Goal: Information Seeking & Learning: Find contact information

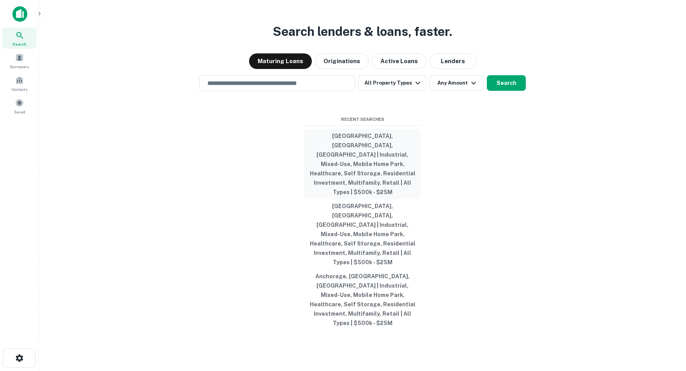
click at [350, 162] on button "[GEOGRAPHIC_DATA], [GEOGRAPHIC_DATA], [GEOGRAPHIC_DATA] | Industrial, Mixed-Use…" at bounding box center [362, 164] width 117 height 70
type input "**********"
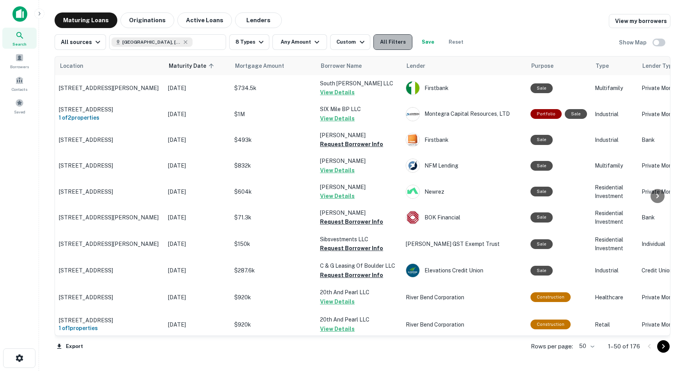
click at [403, 41] on button "All Filters" at bounding box center [392, 42] width 39 height 16
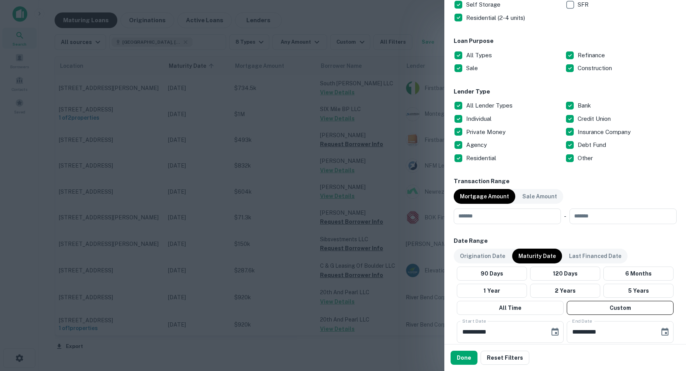
scroll to position [243, 0]
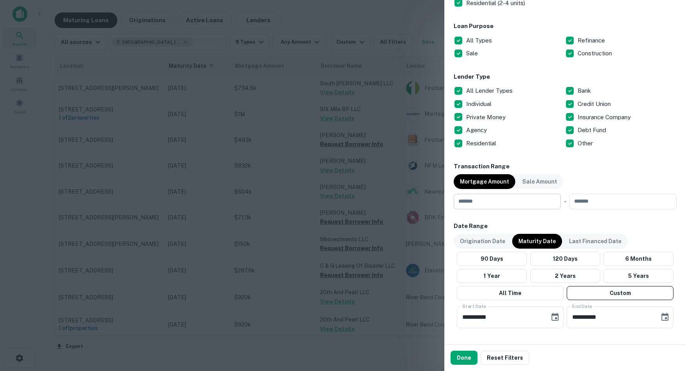
click at [483, 201] on input "number" at bounding box center [504, 202] width 102 height 16
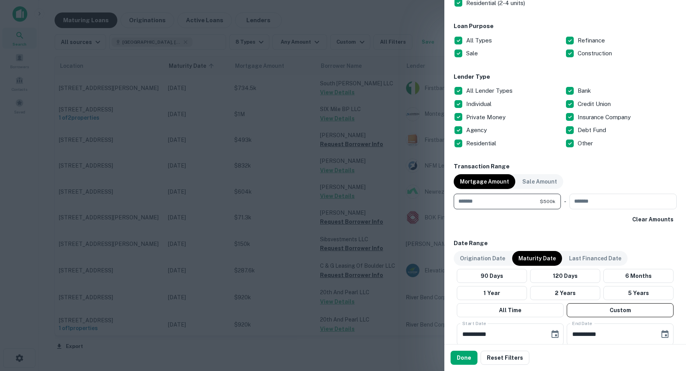
type input "******"
type input "********"
click at [521, 219] on div "Clear Amounts" at bounding box center [564, 219] width 223 height 14
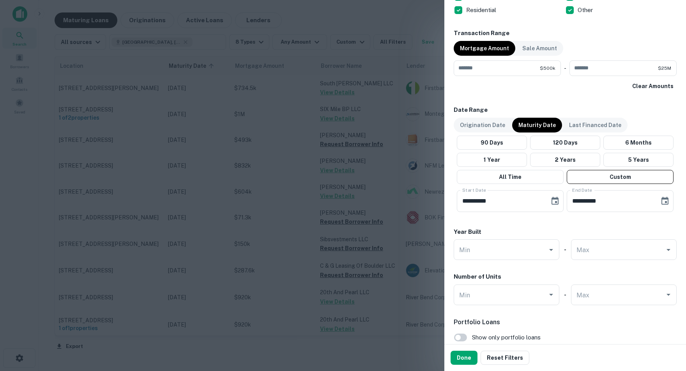
scroll to position [380, 0]
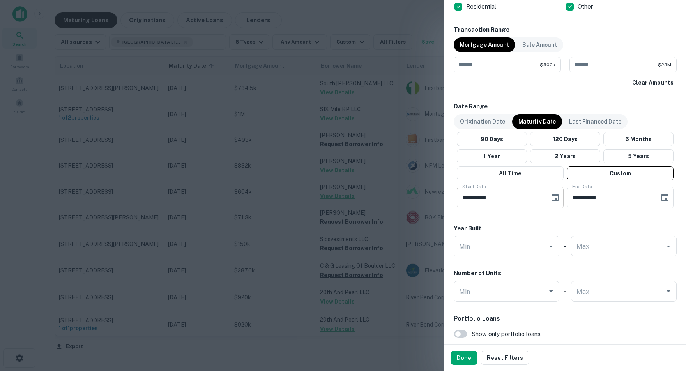
click at [554, 198] on icon "Choose date, selected date is Oct 1, 2025" at bounding box center [554, 197] width 9 height 9
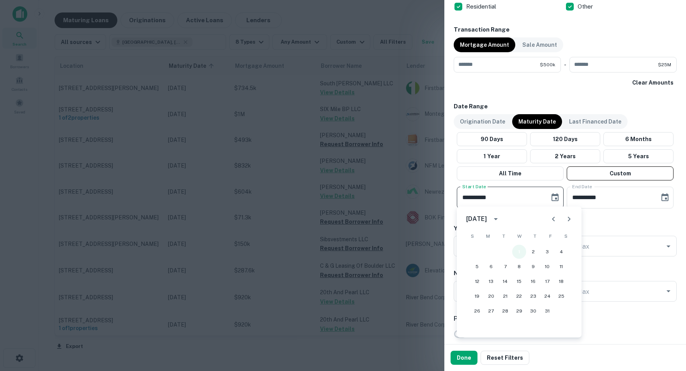
click at [521, 252] on button "1" at bounding box center [519, 252] width 14 height 14
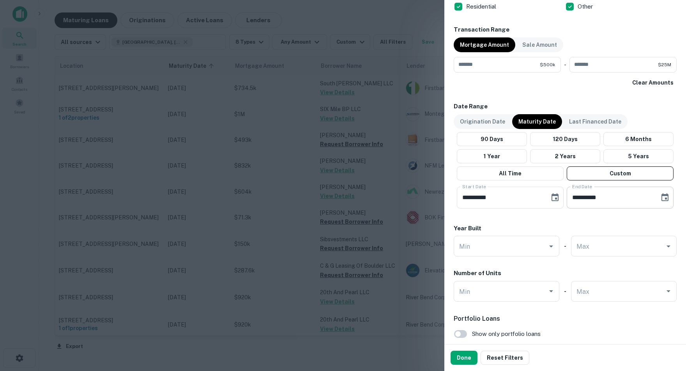
click at [663, 198] on icon "Choose date, selected date is Apr 30, 2026" at bounding box center [664, 197] width 9 height 9
click at [625, 312] on button "30" at bounding box center [625, 311] width 14 height 14
click at [552, 320] on h6 "Portfolio Loans" at bounding box center [564, 318] width 223 height 9
click at [461, 365] on button "Done" at bounding box center [463, 358] width 27 height 14
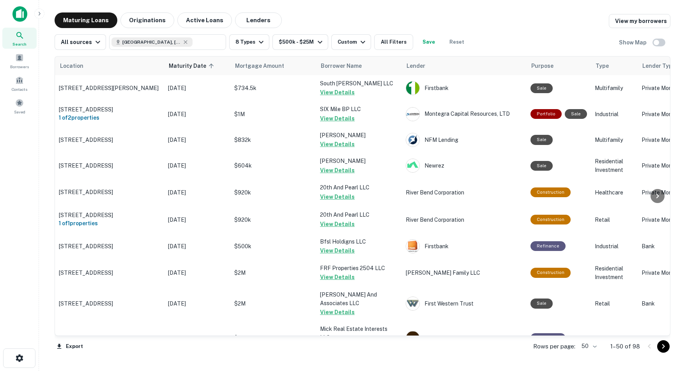
click at [592, 346] on body "Search Borrowers Contacts Saved Maturing Loans Originations Active Loans Lender…" at bounding box center [343, 185] width 686 height 371
click at [586, 356] on li "100" at bounding box center [585, 355] width 23 height 14
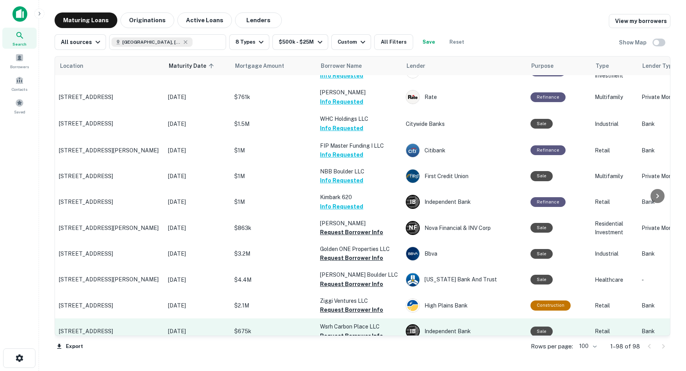
scroll to position [1714, 0]
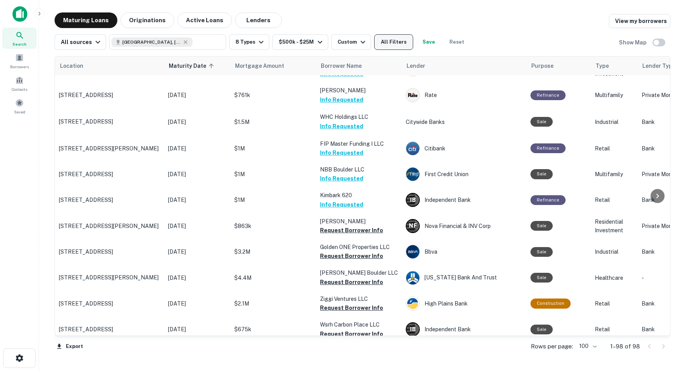
click at [405, 40] on button "All Filters" at bounding box center [393, 42] width 39 height 16
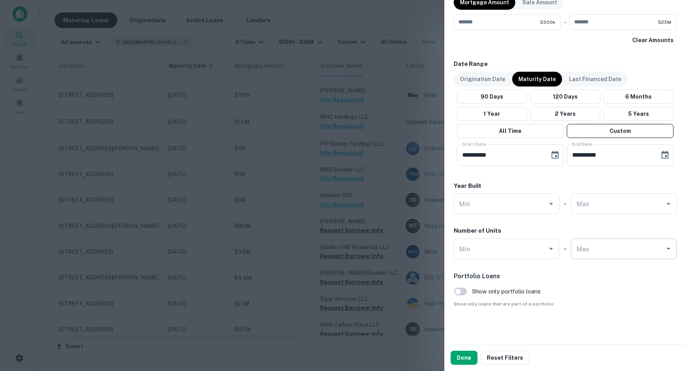
scroll to position [422, 0]
click at [466, 357] on button "Done" at bounding box center [463, 358] width 27 height 14
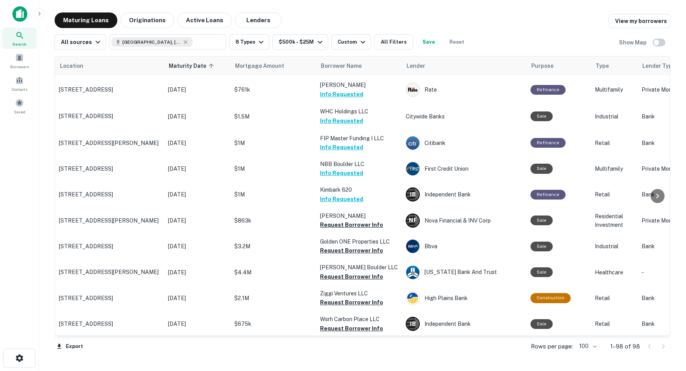
scroll to position [1719, 1]
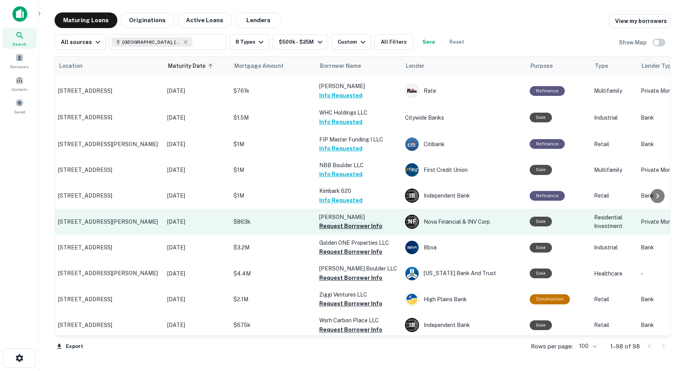
click at [359, 221] on button "Request Borrower Info" at bounding box center [350, 225] width 63 height 9
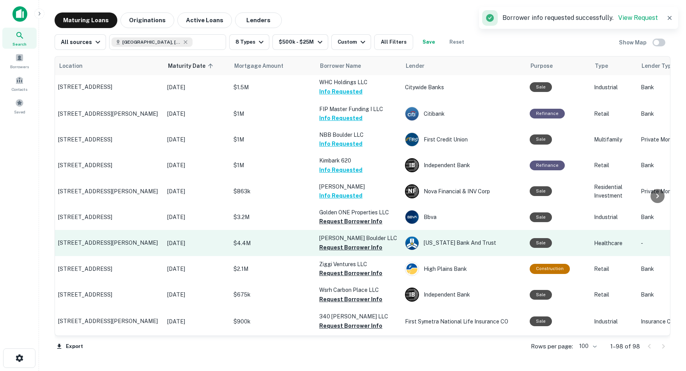
scroll to position [1751, 1]
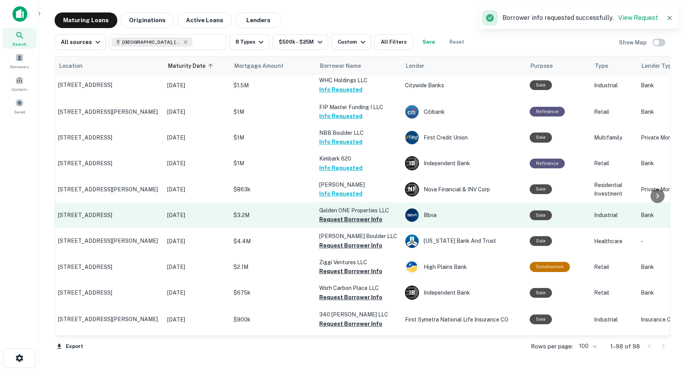
click at [344, 215] on button "Request Borrower Info" at bounding box center [350, 219] width 63 height 9
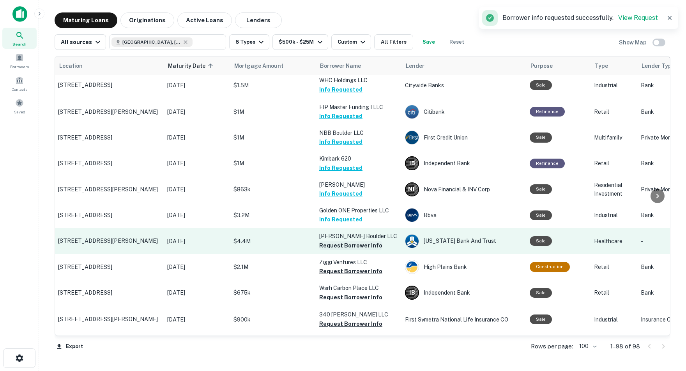
click at [347, 241] on button "Request Borrower Info" at bounding box center [350, 245] width 63 height 9
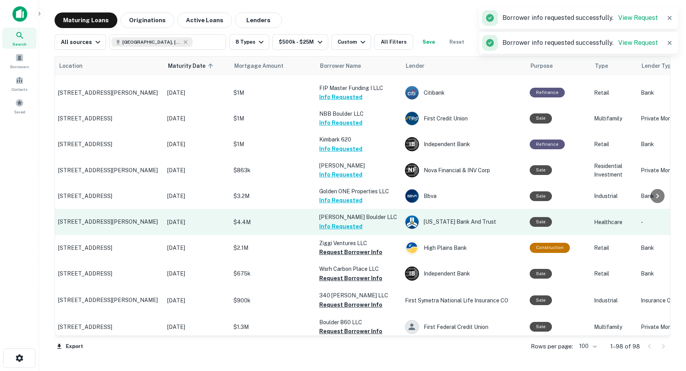
scroll to position [1771, 1]
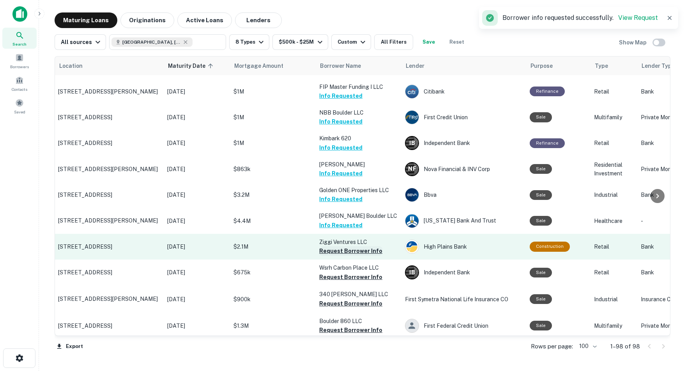
click at [352, 246] on button "Request Borrower Info" at bounding box center [350, 250] width 63 height 9
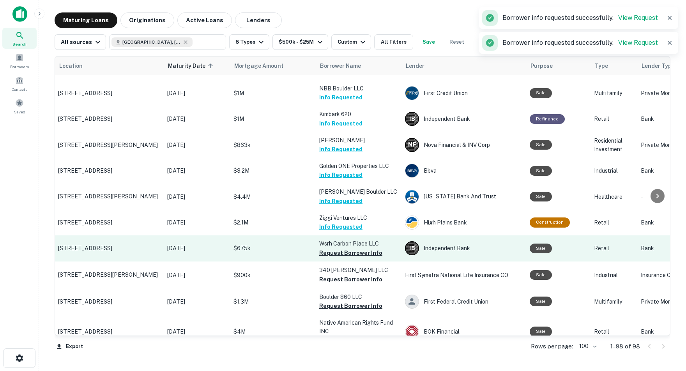
scroll to position [1798, 1]
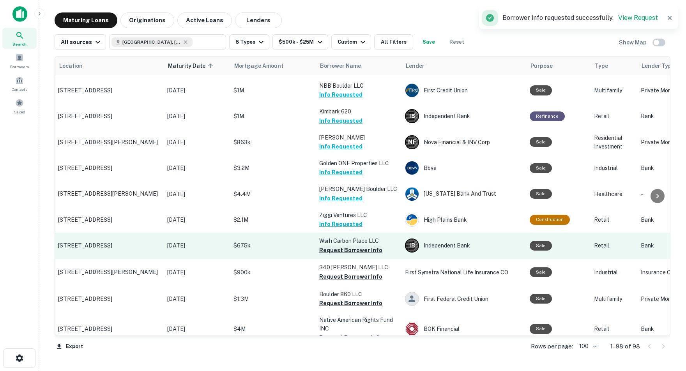
click at [368, 245] on button "Request Borrower Info" at bounding box center [350, 249] width 63 height 9
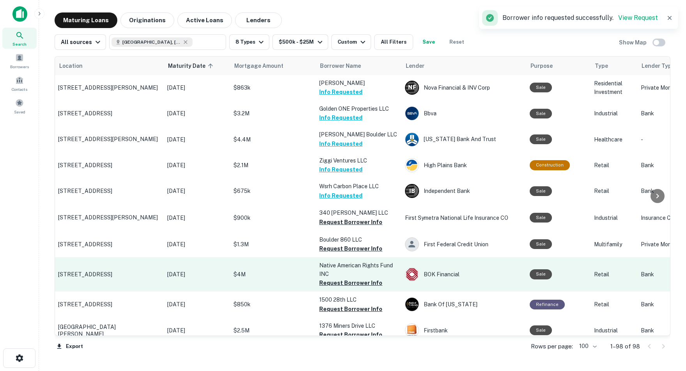
scroll to position [1855, 1]
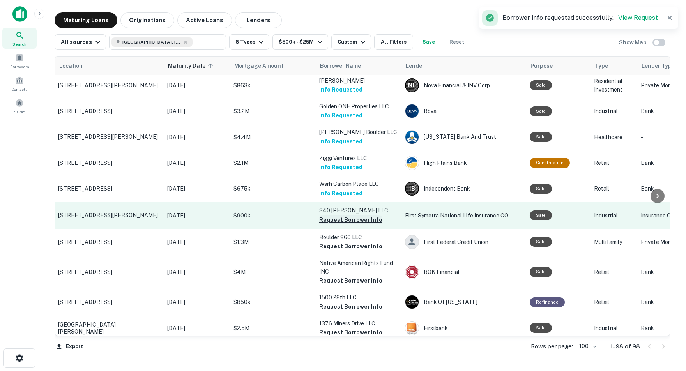
click at [353, 215] on button "Request Borrower Info" at bounding box center [350, 219] width 63 height 9
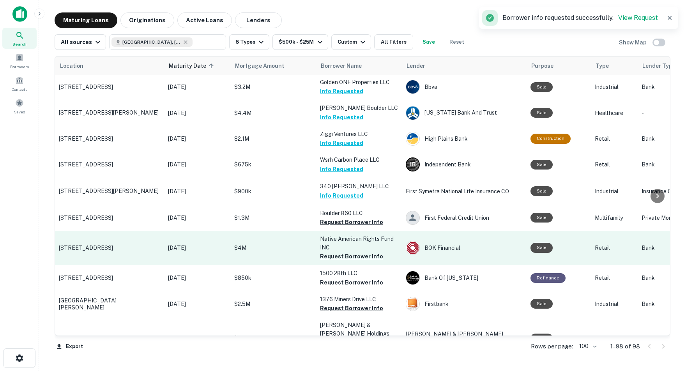
scroll to position [1879, 0]
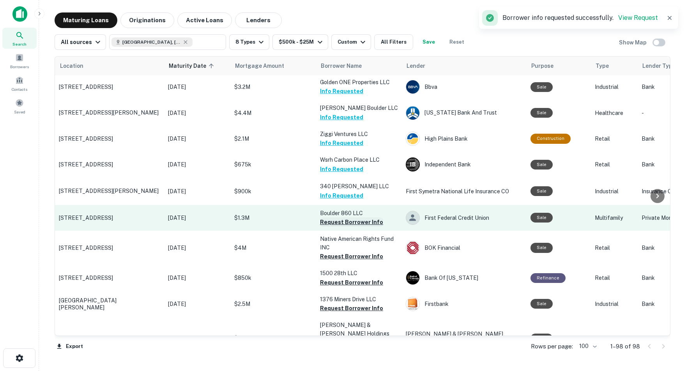
click at [350, 217] on button "Request Borrower Info" at bounding box center [351, 221] width 63 height 9
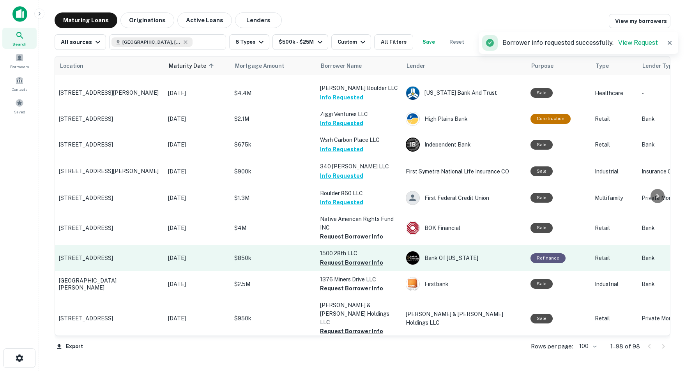
scroll to position [1900, 0]
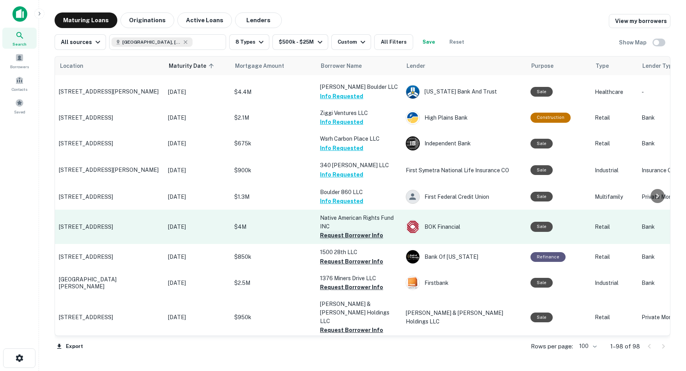
click at [349, 231] on button "Request Borrower Info" at bounding box center [351, 235] width 63 height 9
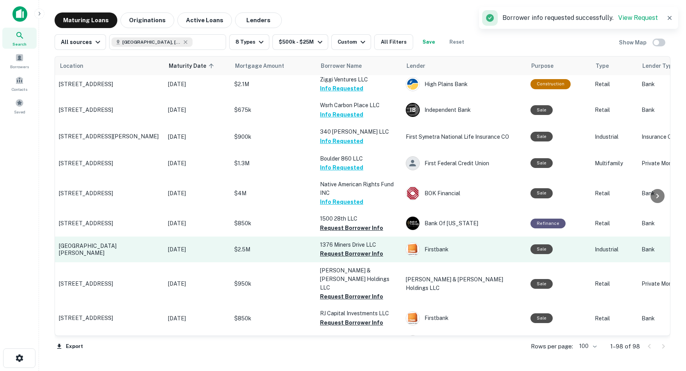
scroll to position [1936, 0]
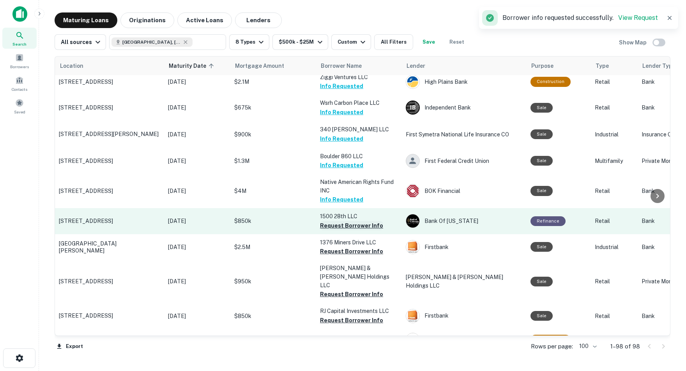
click at [369, 221] on button "Request Borrower Info" at bounding box center [351, 225] width 63 height 9
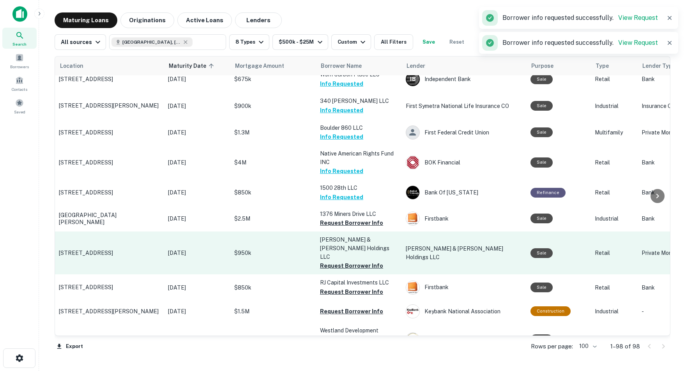
scroll to position [1969, 0]
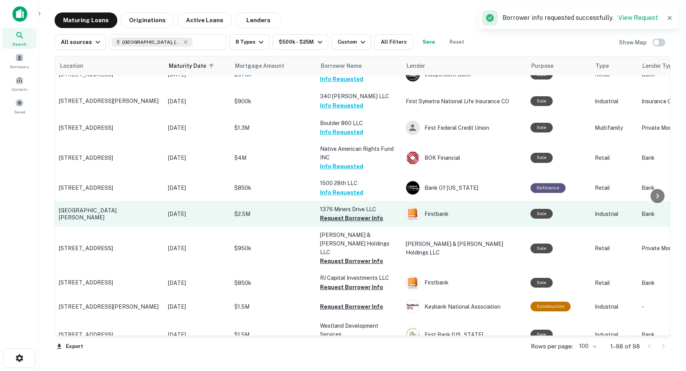
click at [354, 213] on button "Request Borrower Info" at bounding box center [351, 217] width 63 height 9
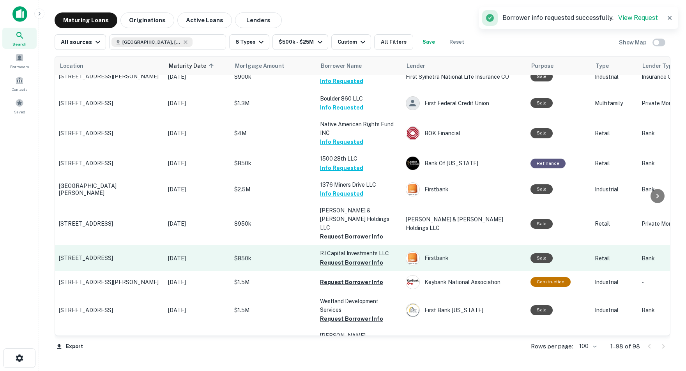
scroll to position [1995, 0]
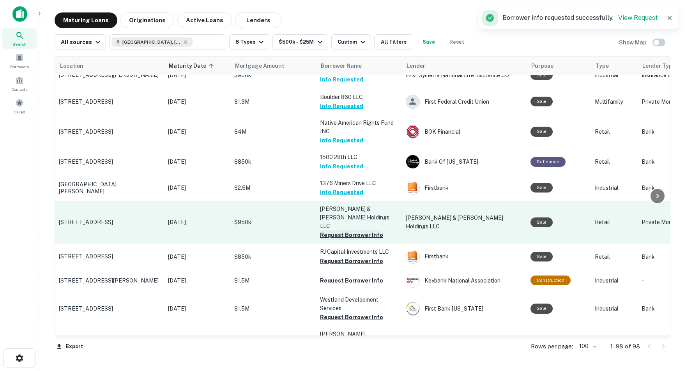
click at [354, 230] on button "Request Borrower Info" at bounding box center [351, 234] width 63 height 9
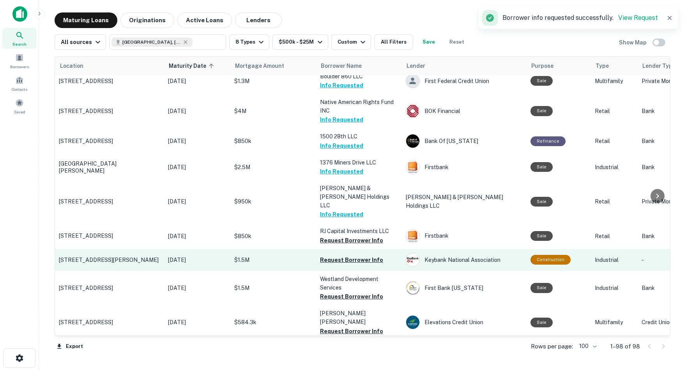
scroll to position [2018, 0]
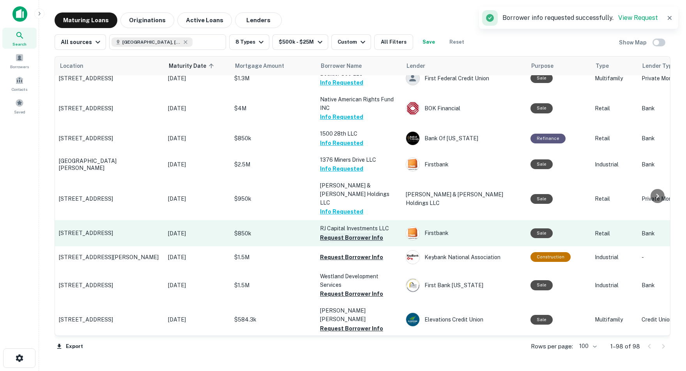
click at [355, 233] on button "Request Borrower Info" at bounding box center [351, 237] width 63 height 9
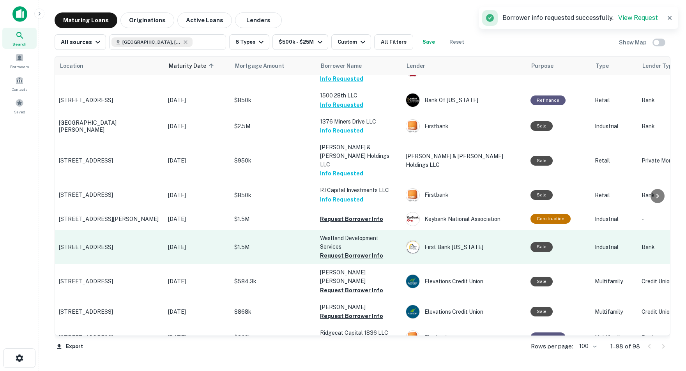
scroll to position [2057, 0]
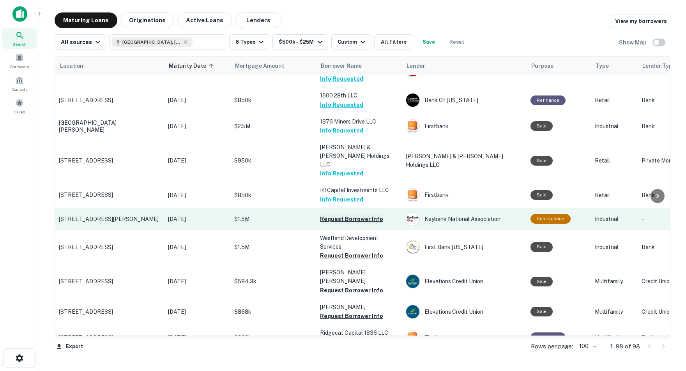
click at [362, 214] on button "Request Borrower Info" at bounding box center [351, 218] width 63 height 9
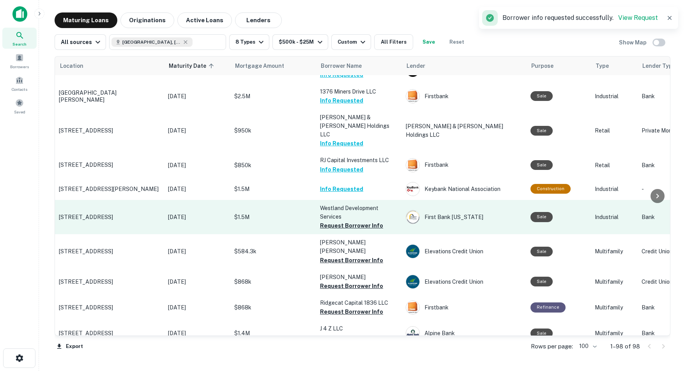
scroll to position [2088, 0]
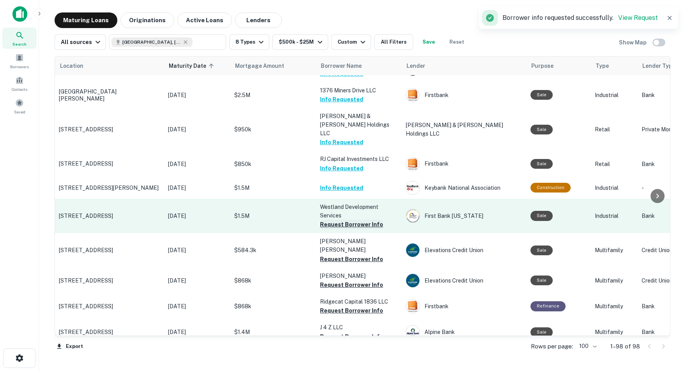
click at [350, 220] on button "Request Borrower Info" at bounding box center [351, 224] width 63 height 9
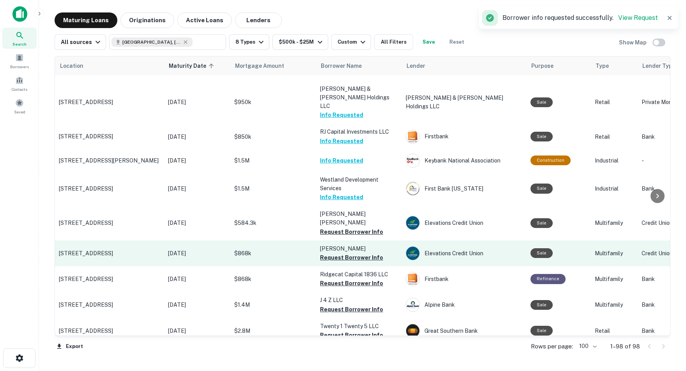
scroll to position [2117, 0]
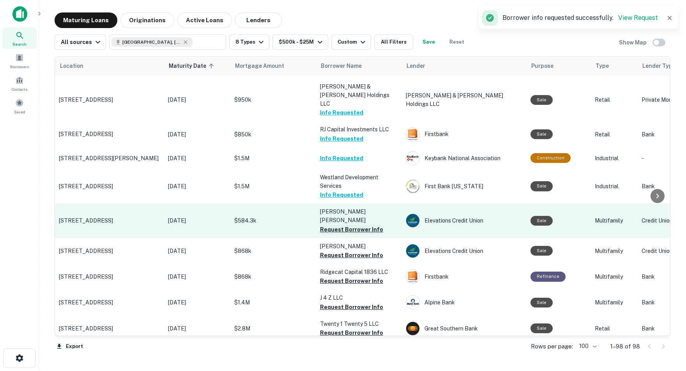
click at [351, 225] on button "Request Borrower Info" at bounding box center [351, 229] width 63 height 9
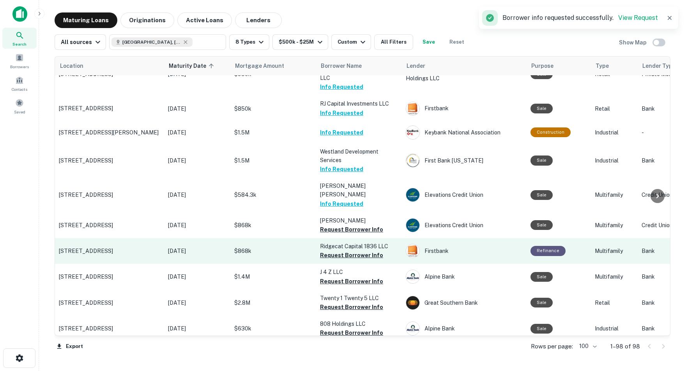
scroll to position [2145, 0]
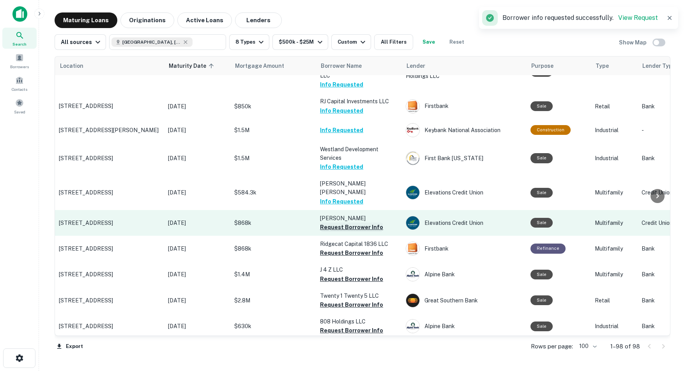
click at [355, 222] on button "Request Borrower Info" at bounding box center [351, 226] width 63 height 9
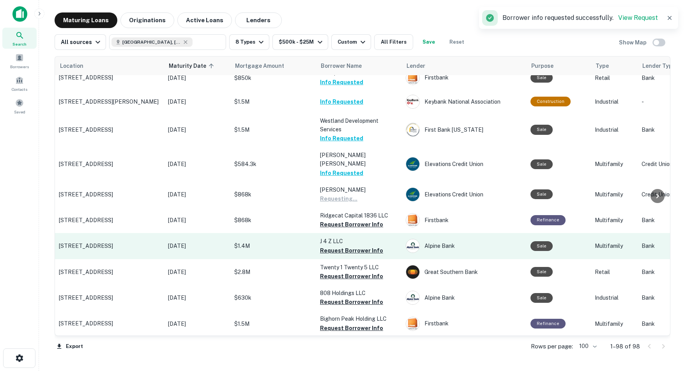
scroll to position [2175, 0]
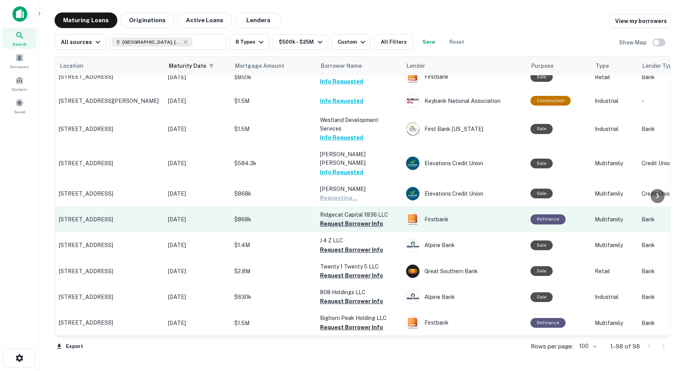
click at [355, 219] on button "Request Borrower Info" at bounding box center [351, 223] width 63 height 9
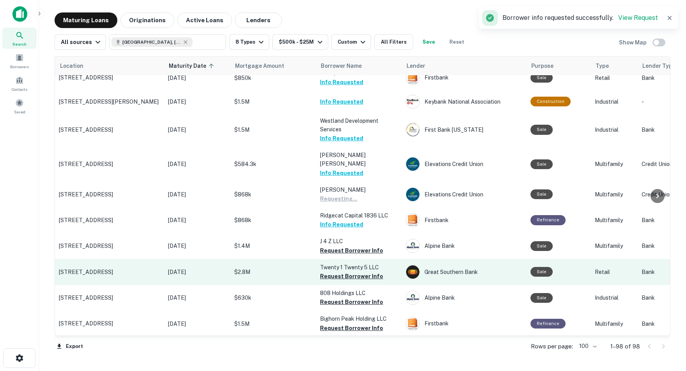
scroll to position [2174, 0]
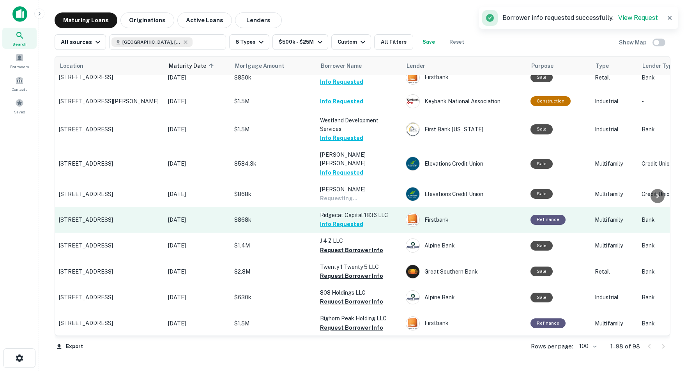
click at [346, 219] on button "Info Requested" at bounding box center [341, 223] width 43 height 9
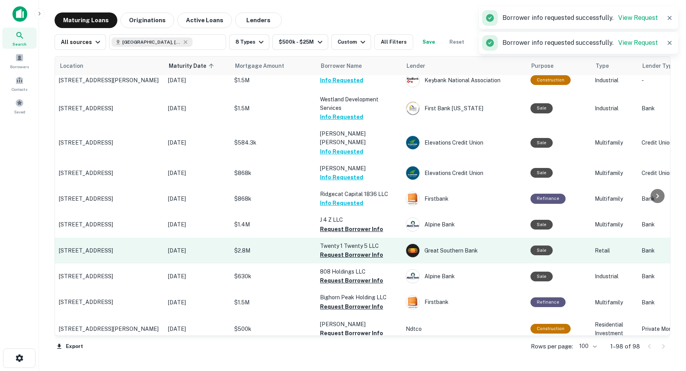
scroll to position [2200, 0]
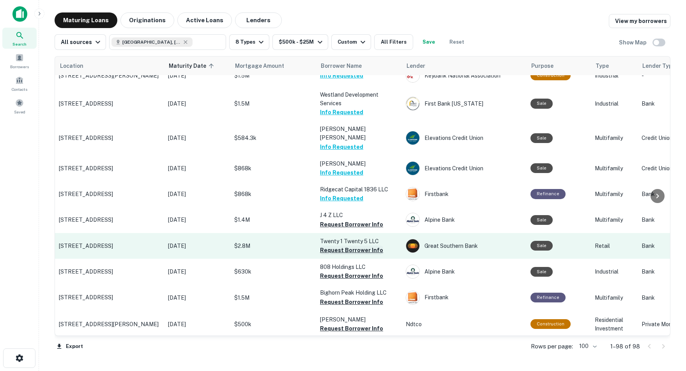
click at [358, 245] on button "Request Borrower Info" at bounding box center [351, 249] width 63 height 9
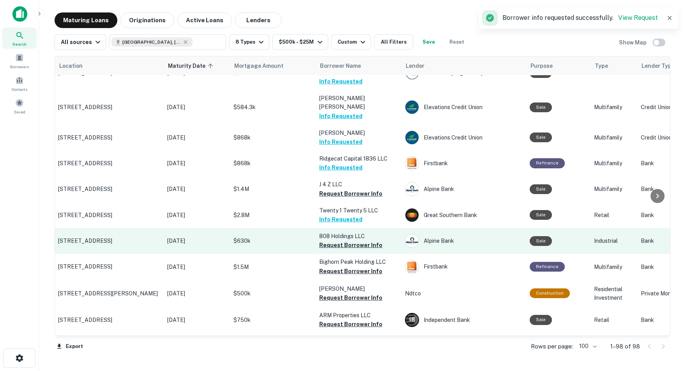
scroll to position [2232, 1]
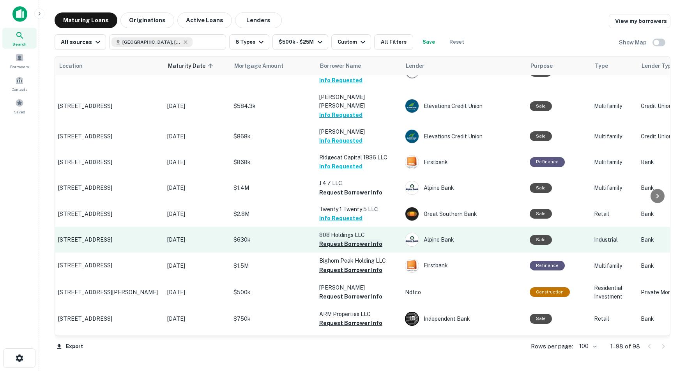
click at [350, 239] on button "Request Borrower Info" at bounding box center [350, 243] width 63 height 9
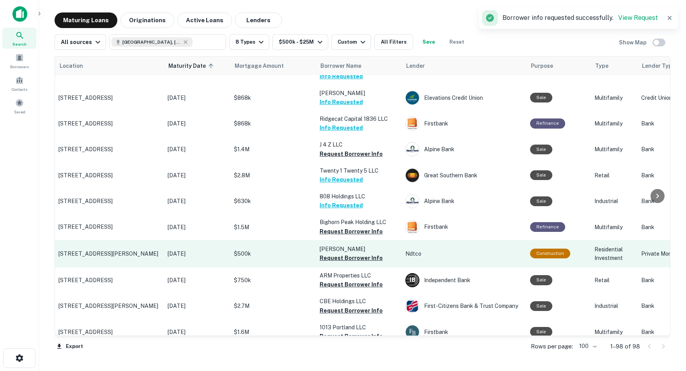
scroll to position [2271, 0]
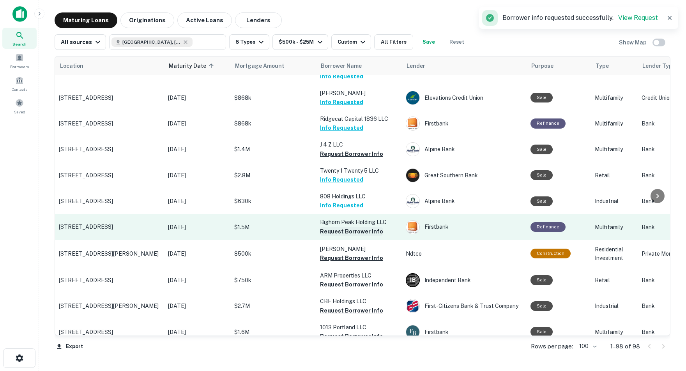
click at [355, 227] on button "Request Borrower Info" at bounding box center [351, 231] width 63 height 9
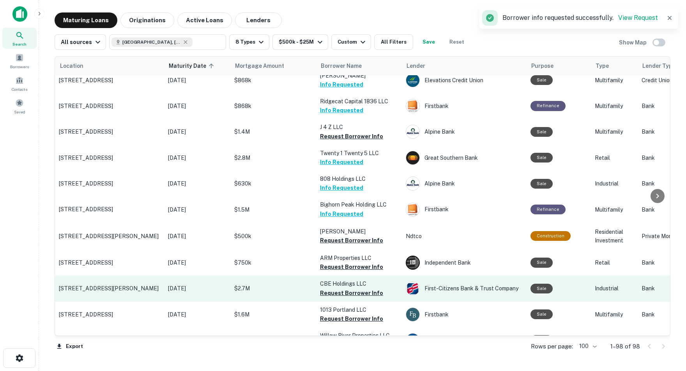
scroll to position [2289, 0]
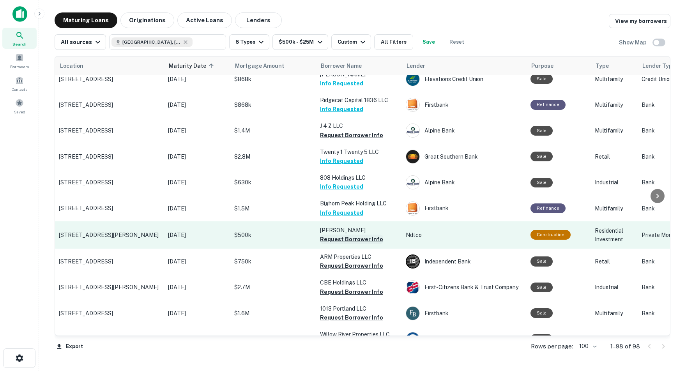
click at [348, 234] on button "Request Borrower Info" at bounding box center [351, 238] width 63 height 9
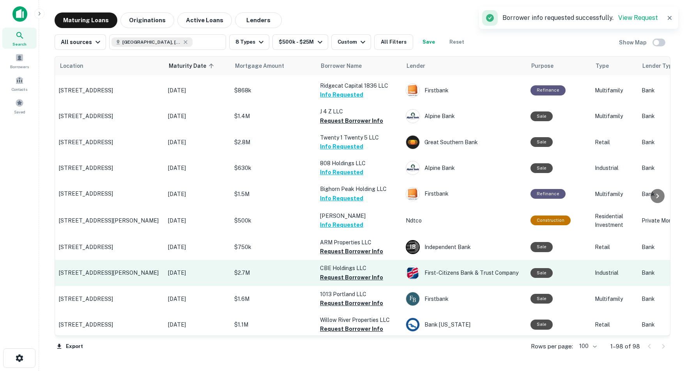
scroll to position [2303, 0]
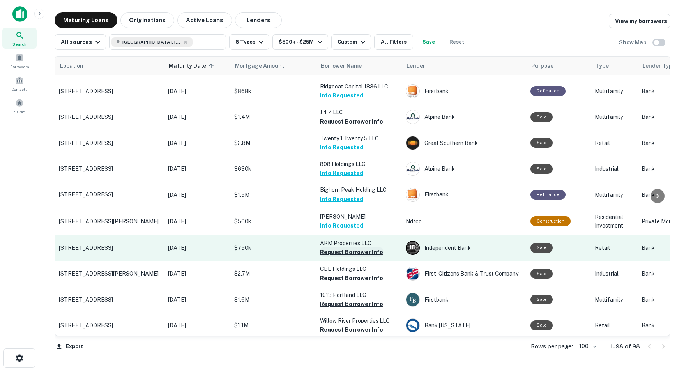
click at [340, 247] on button "Request Borrower Info" at bounding box center [351, 251] width 63 height 9
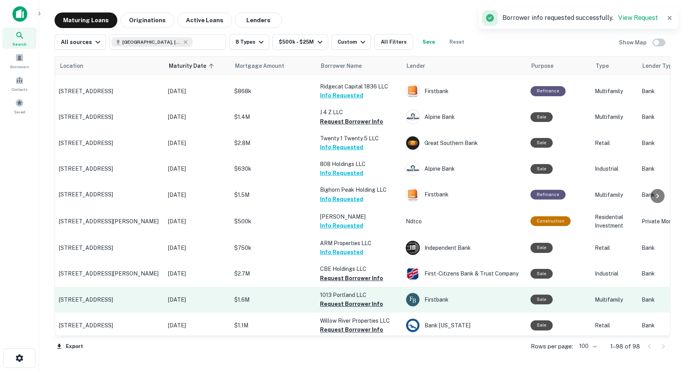
scroll to position [0, 0]
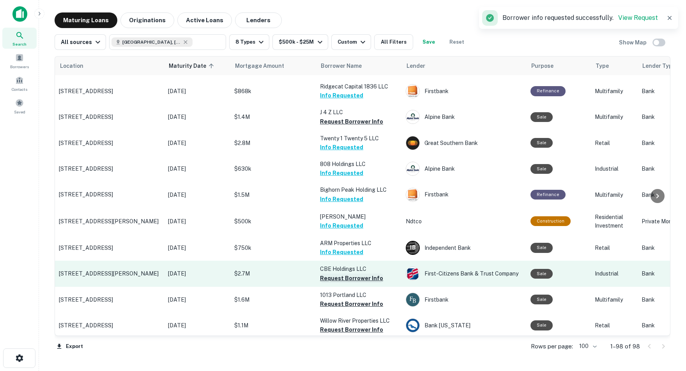
click at [342, 273] on button "Request Borrower Info" at bounding box center [351, 277] width 63 height 9
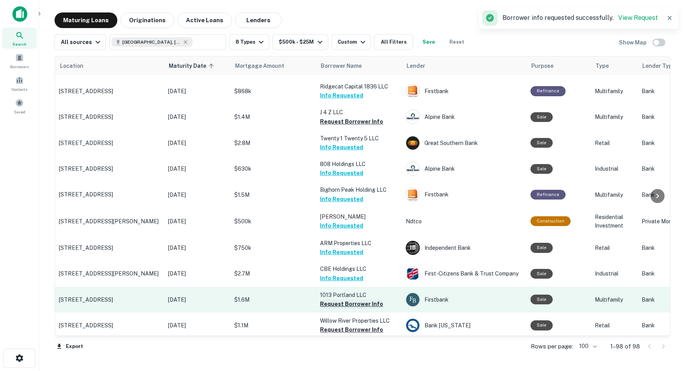
click at [352, 299] on button "Request Borrower Info" at bounding box center [351, 303] width 63 height 9
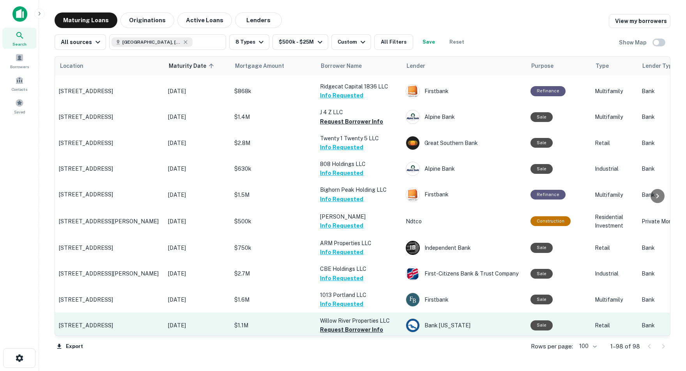
click at [356, 325] on button "Request Borrower Info" at bounding box center [351, 329] width 63 height 9
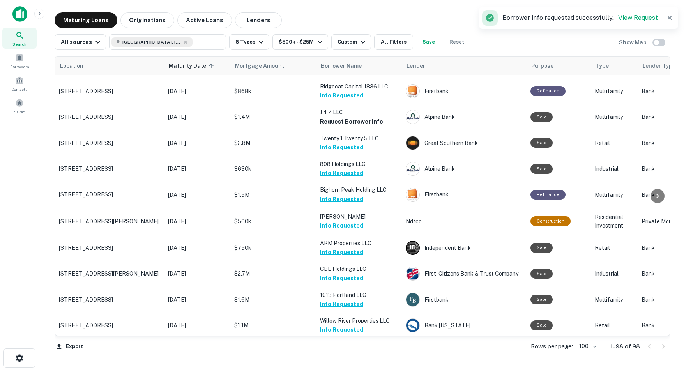
click at [349, 351] on button "Request Borrower Info" at bounding box center [351, 355] width 63 height 9
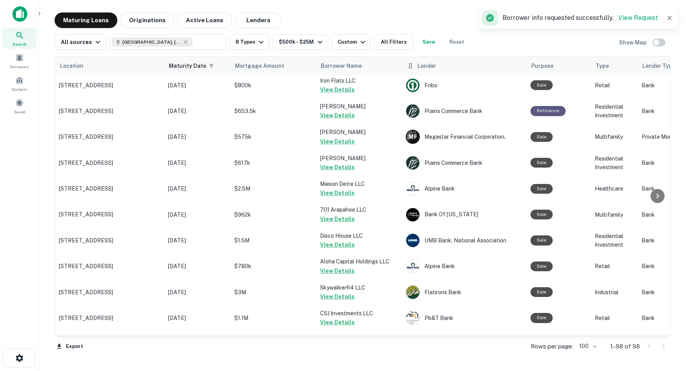
scroll to position [496, 0]
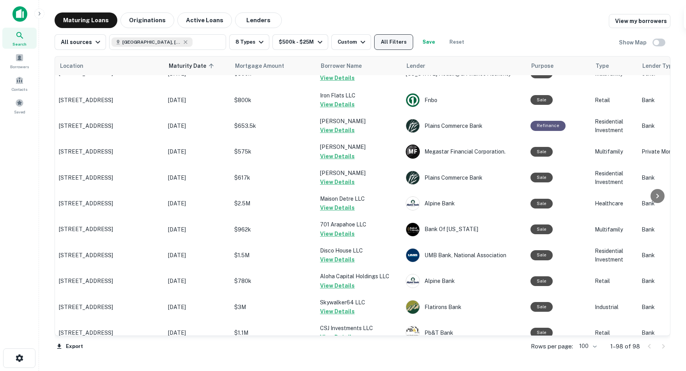
click at [413, 42] on button "All Filters" at bounding box center [393, 42] width 39 height 16
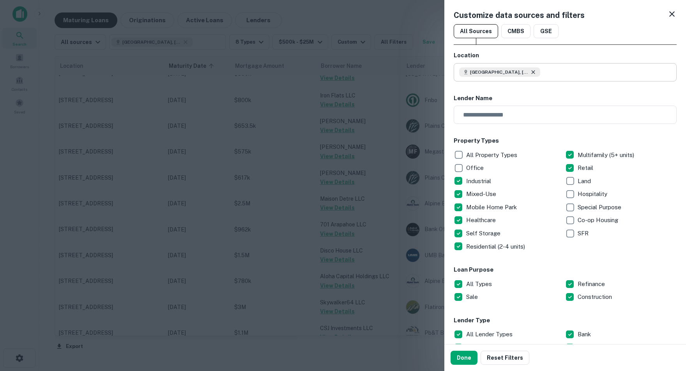
click at [536, 71] on icon at bounding box center [533, 72] width 6 height 6
click at [525, 71] on input "text" at bounding box center [567, 72] width 217 height 18
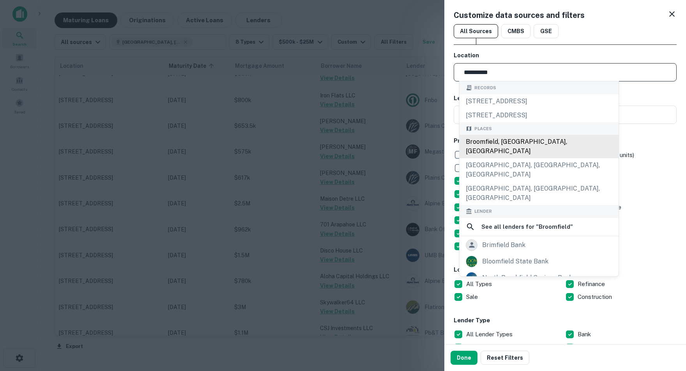
click at [512, 146] on div "Broomfield, [GEOGRAPHIC_DATA], [GEOGRAPHIC_DATA]" at bounding box center [538, 146] width 159 height 23
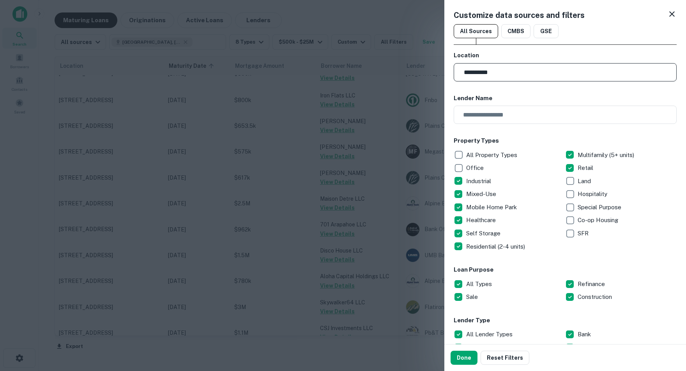
type input "**********"
click at [545, 122] on input "text" at bounding box center [561, 115] width 217 height 18
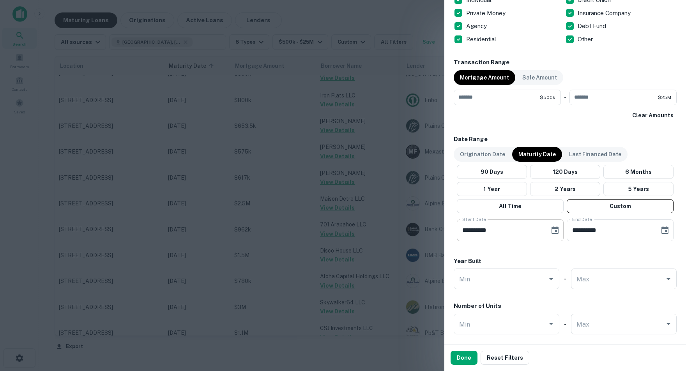
scroll to position [381, 0]
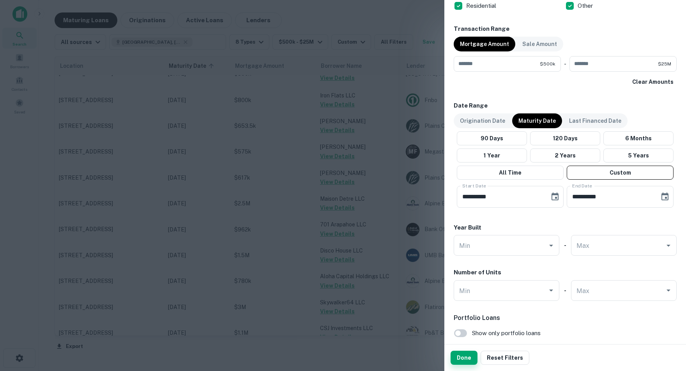
click at [471, 358] on button "Done" at bounding box center [463, 358] width 27 height 14
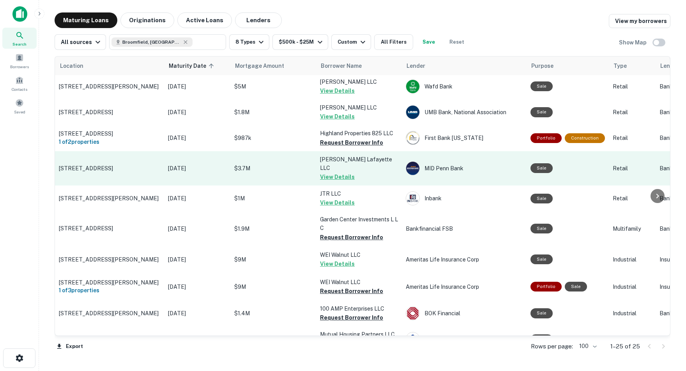
scroll to position [110, 0]
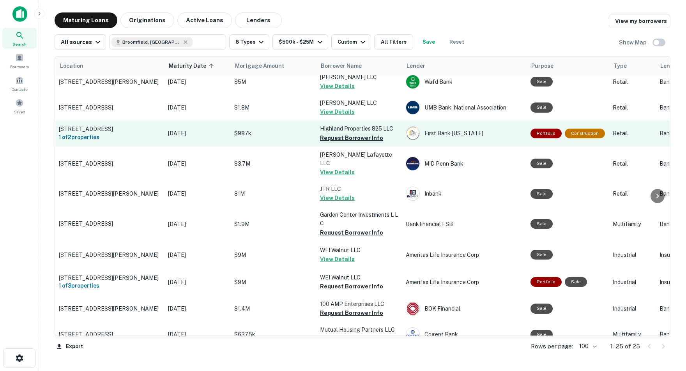
click at [355, 136] on button "Request Borrower Info" at bounding box center [351, 137] width 63 height 9
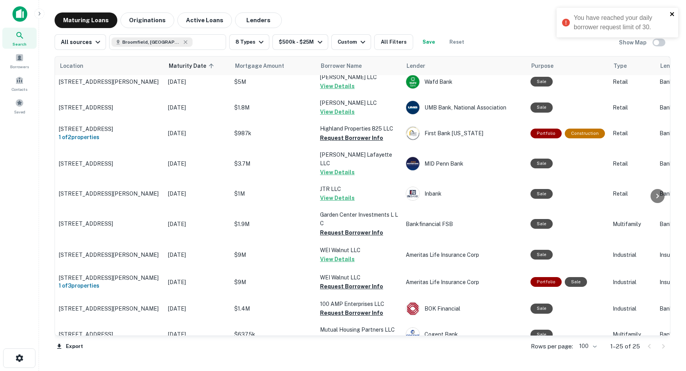
click at [672, 14] on icon "close" at bounding box center [672, 14] width 4 height 4
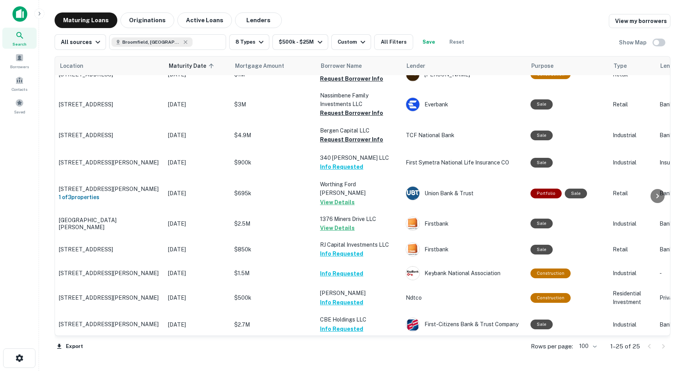
scroll to position [0, 0]
